Goal: Find specific page/section

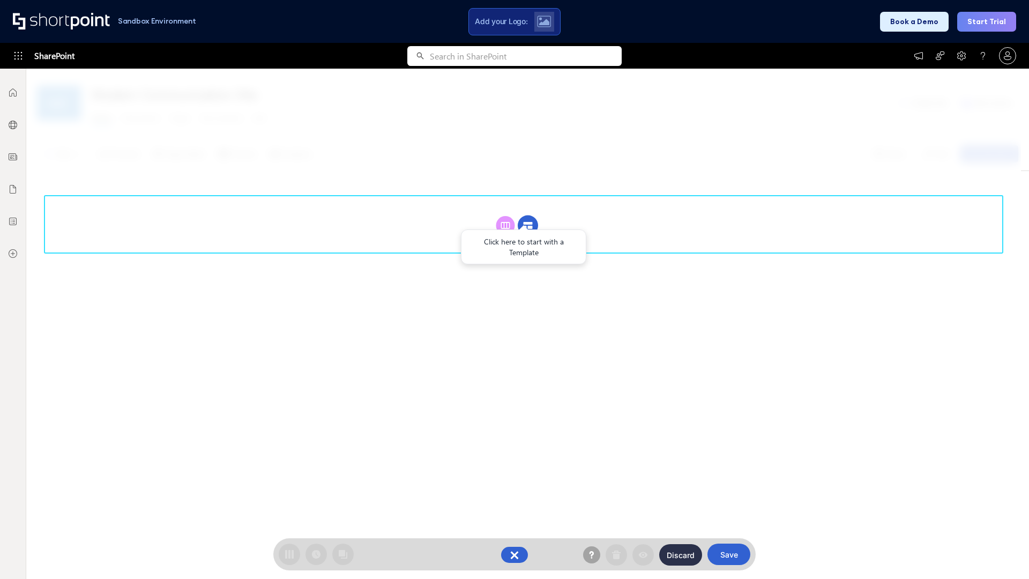
click at [528, 225] on circle at bounding box center [528, 225] width 20 height 20
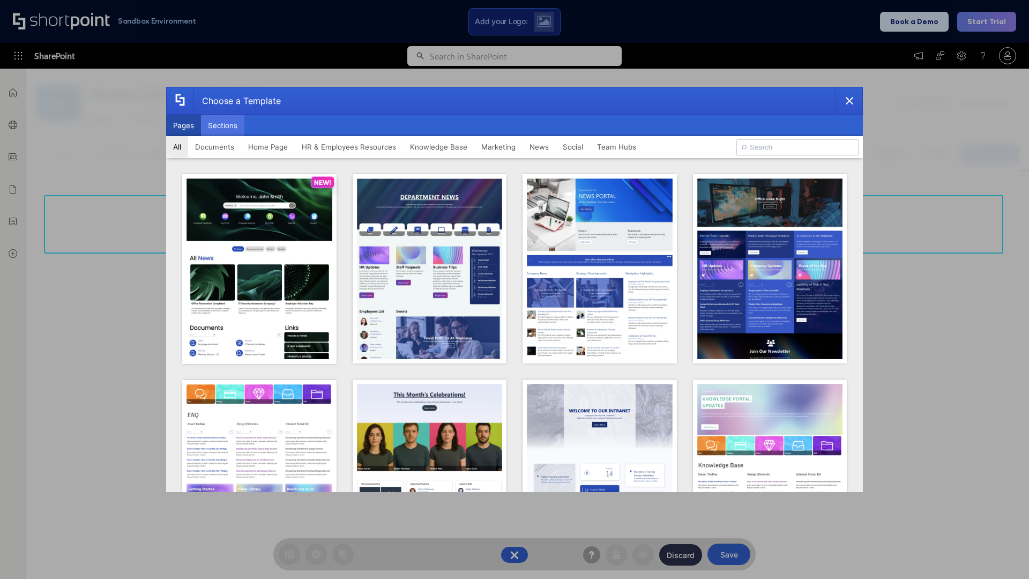
click at [222, 125] on button "Sections" at bounding box center [222, 125] width 43 height 21
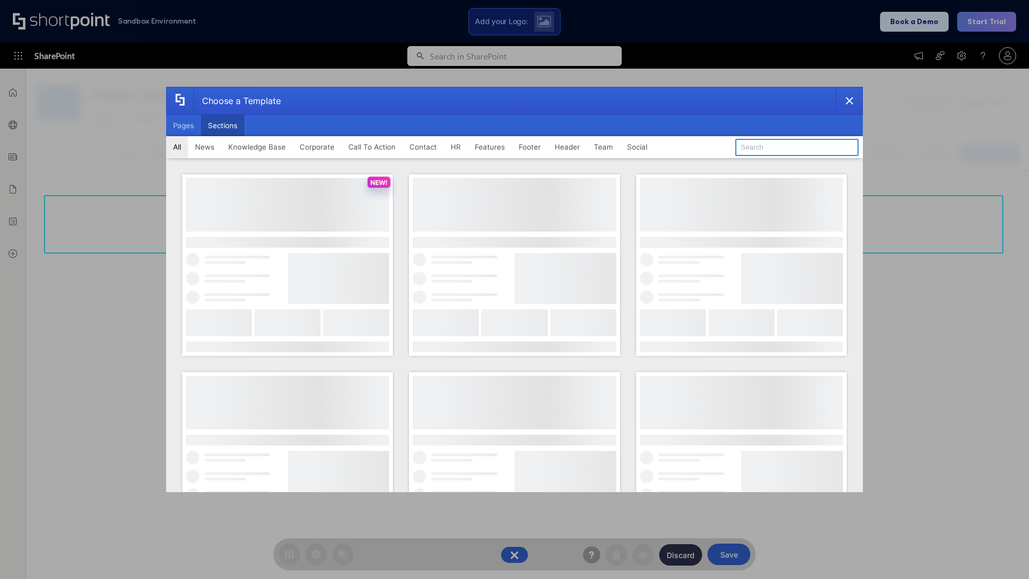
type input "Social News"
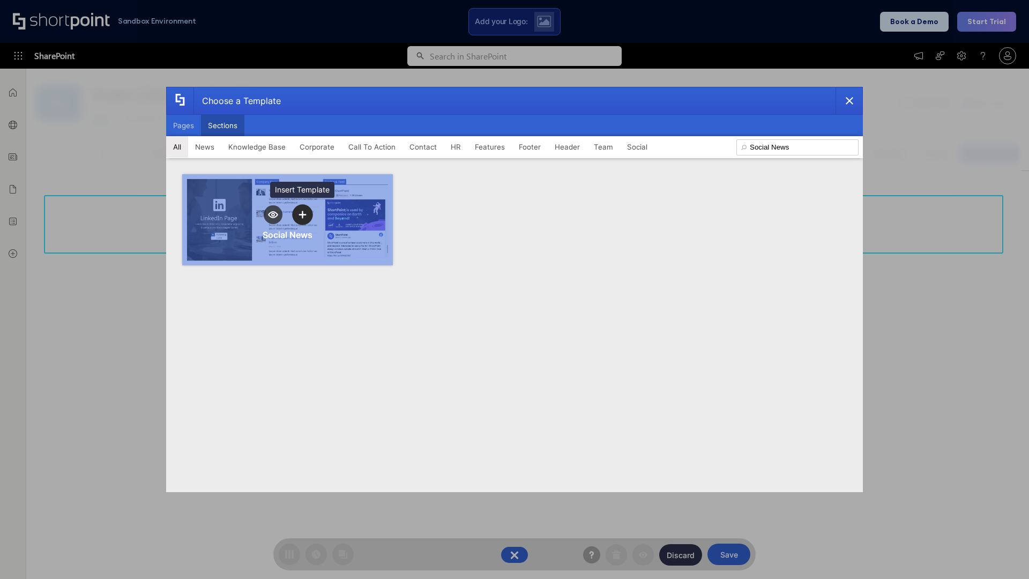
click at [302, 214] on icon "template selector" at bounding box center [303, 215] width 8 height 8
